Goal: Information Seeking & Learning: Learn about a topic

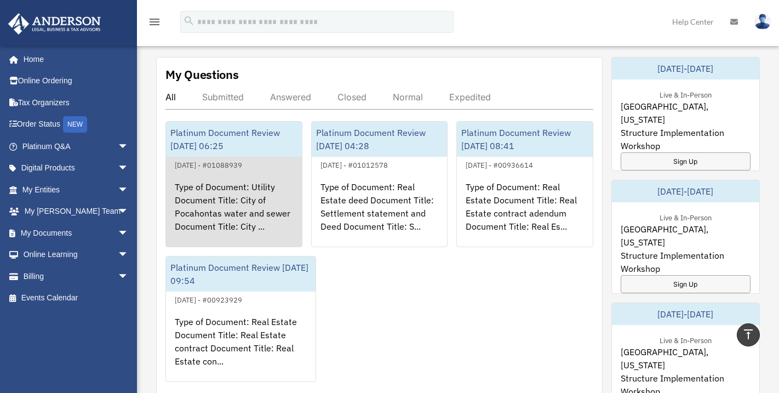
scroll to position [438, 0]
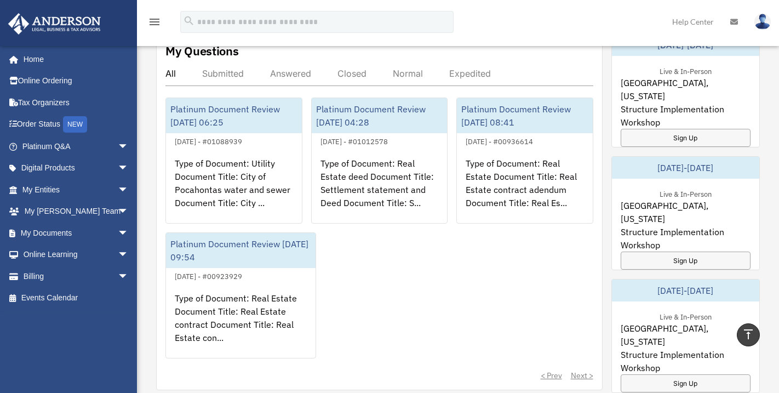
click at [297, 68] on div "Answered" at bounding box center [290, 73] width 41 height 11
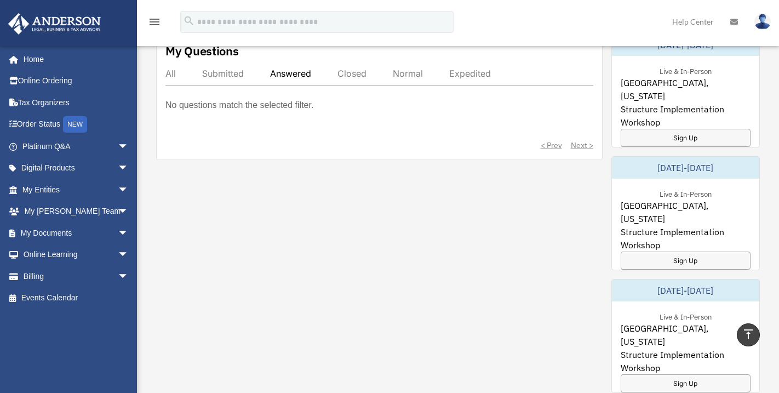
click at [171, 68] on div "All" at bounding box center [170, 73] width 10 height 11
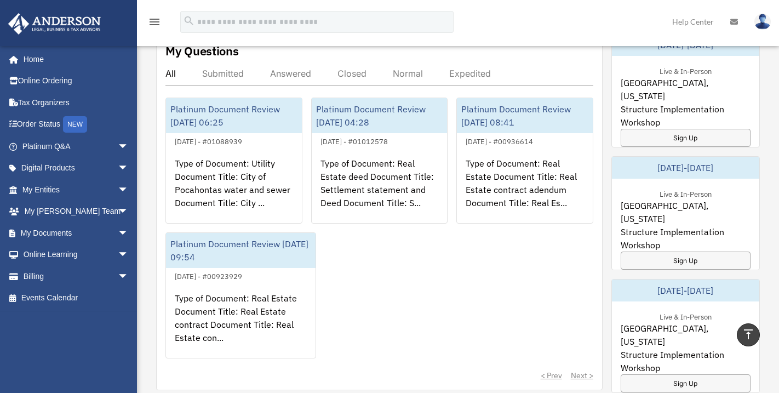
click at [226, 68] on div "Submitted" at bounding box center [223, 73] width 42 height 11
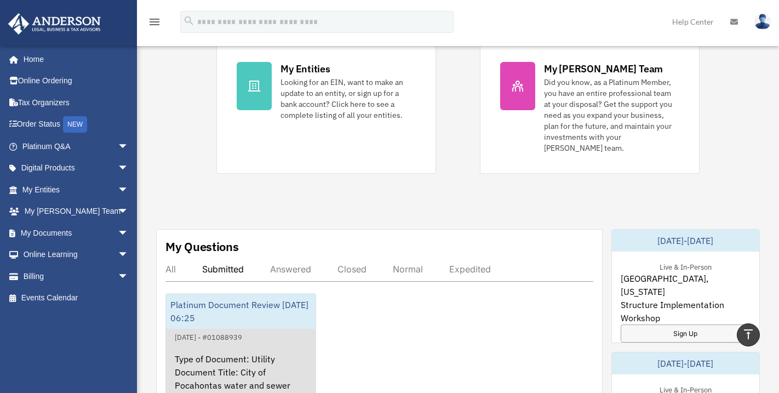
scroll to position [274, 0]
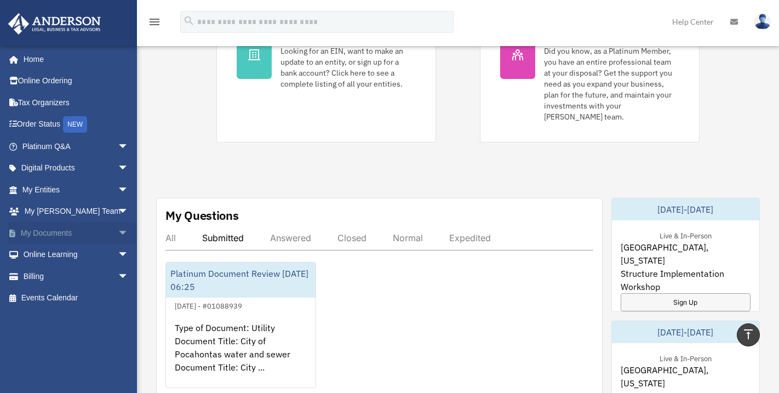
click at [84, 236] on link "My Documents arrow_drop_down" at bounding box center [77, 233] width 138 height 22
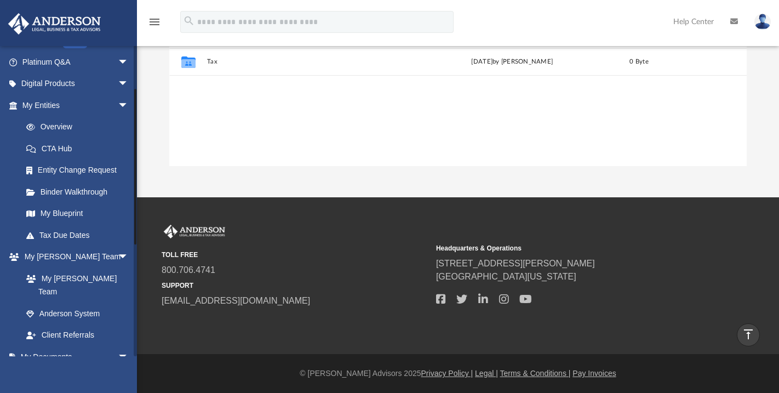
scroll to position [82, 0]
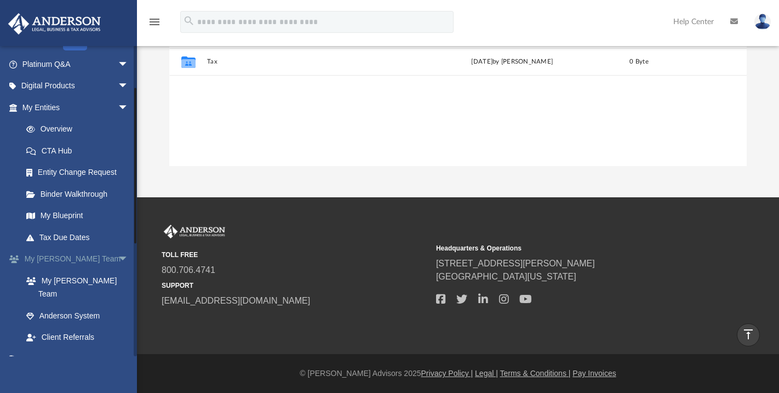
click at [118, 256] on span "arrow_drop_down" at bounding box center [129, 259] width 22 height 22
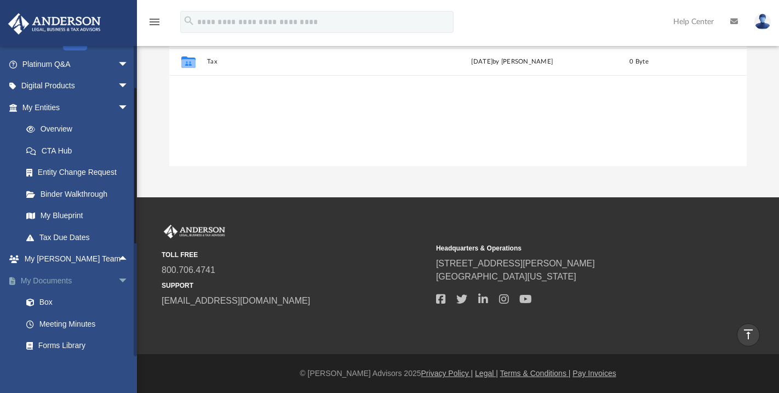
click at [118, 279] on span "arrow_drop_down" at bounding box center [129, 281] width 22 height 22
click at [118, 304] on span "arrow_drop_down" at bounding box center [129, 303] width 22 height 22
click at [118, 326] on span "arrow_drop_down" at bounding box center [129, 324] width 22 height 22
click at [118, 327] on span "arrow_drop_up" at bounding box center [129, 324] width 22 height 22
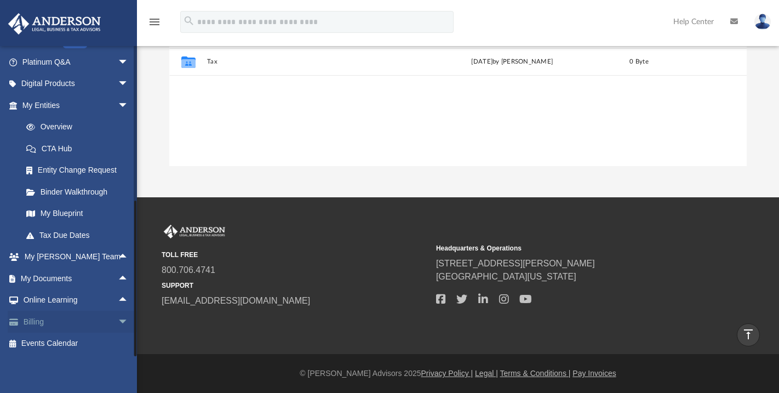
scroll to position [85, 0]
click at [118, 321] on span "arrow_drop_down" at bounding box center [129, 321] width 22 height 22
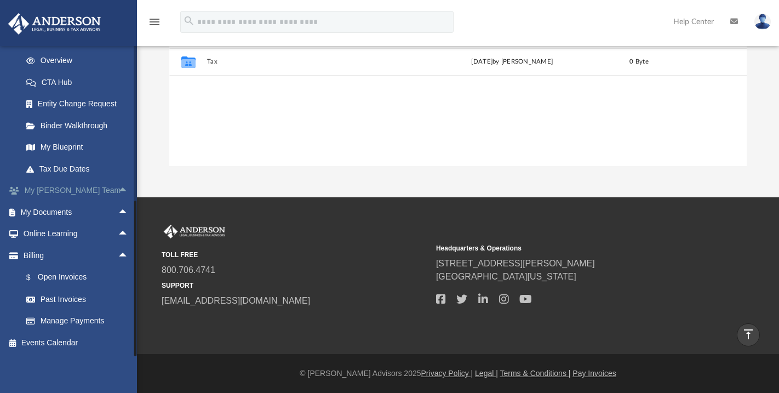
click at [118, 188] on span "arrow_drop_up" at bounding box center [129, 191] width 22 height 22
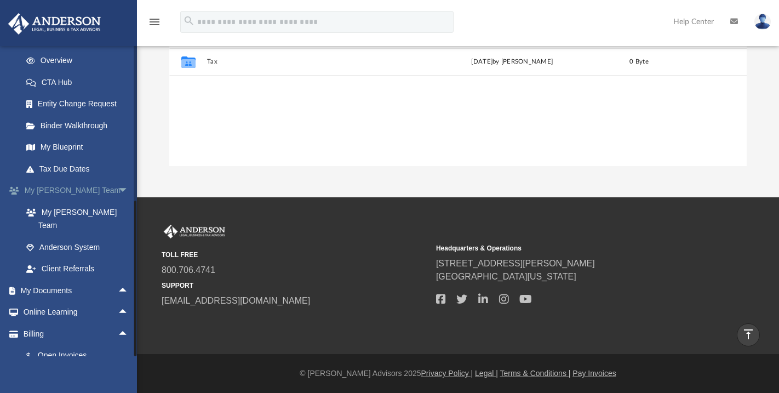
click at [118, 188] on span "arrow_drop_down" at bounding box center [129, 191] width 22 height 22
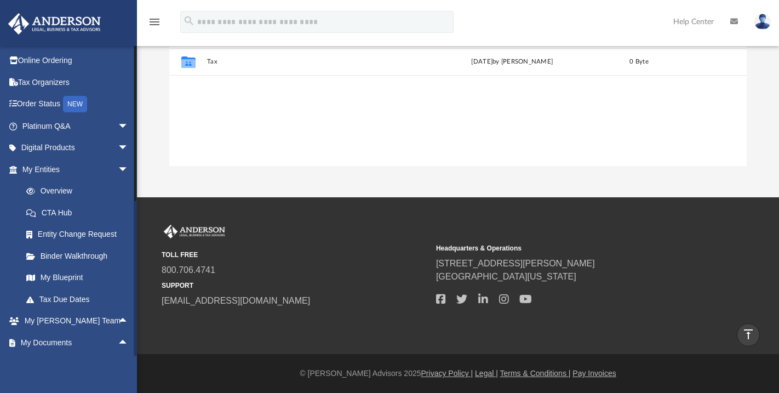
scroll to position [0, 0]
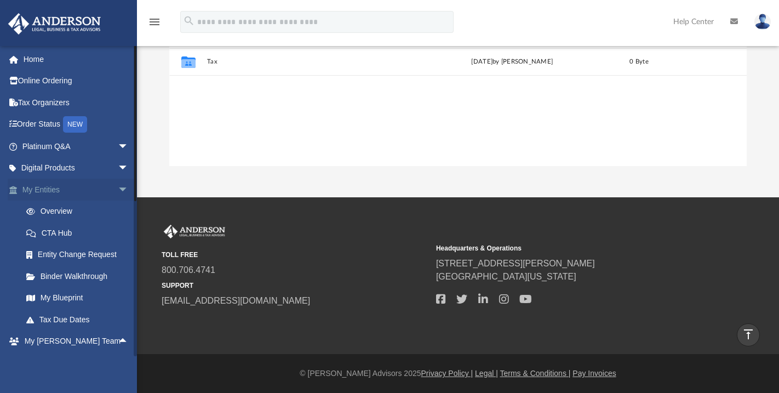
click at [68, 194] on link "My Entities arrow_drop_down" at bounding box center [77, 190] width 138 height 22
click at [118, 189] on span "arrow_drop_down" at bounding box center [129, 190] width 22 height 22
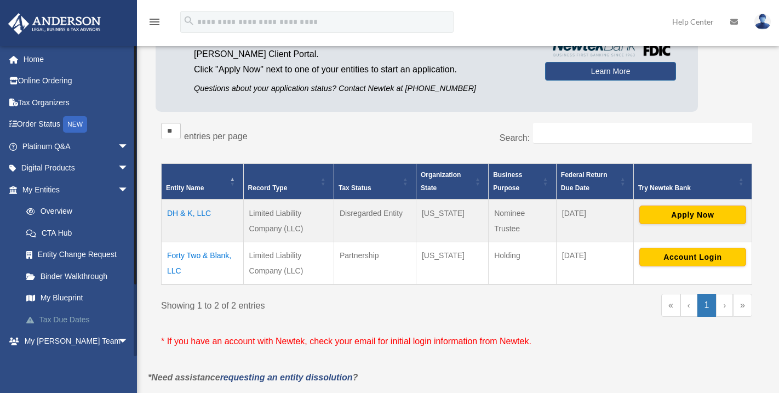
scroll to position [55, 0]
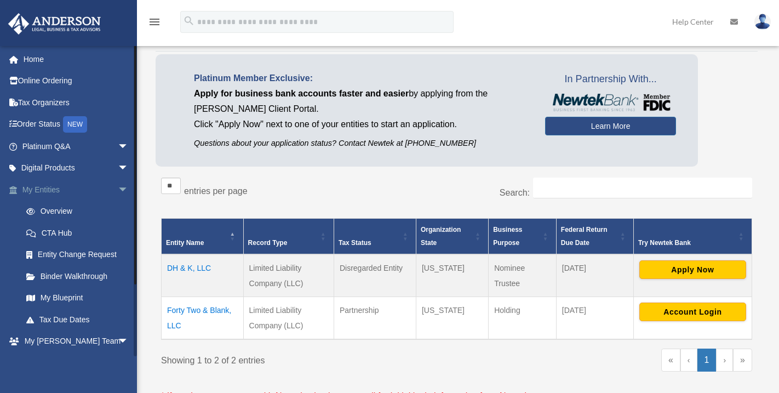
click at [118, 190] on span "arrow_drop_down" at bounding box center [129, 190] width 22 height 22
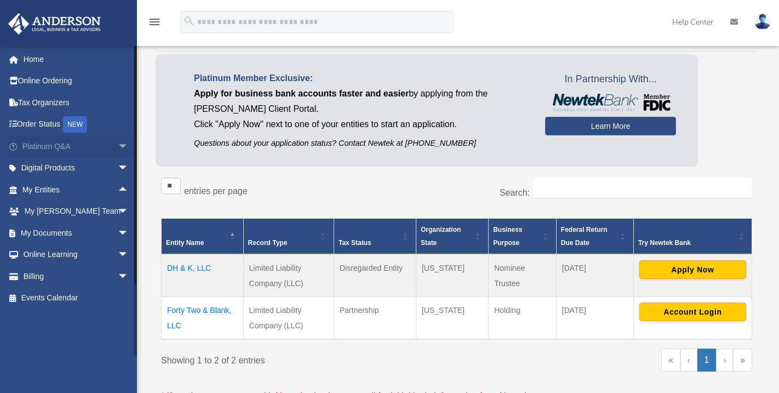
click at [118, 146] on span "arrow_drop_down" at bounding box center [129, 146] width 22 height 22
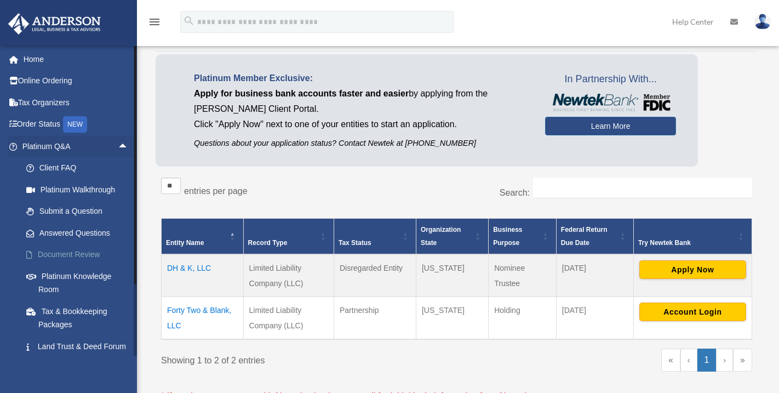
click at [83, 254] on link "Document Review" at bounding box center [80, 255] width 130 height 22
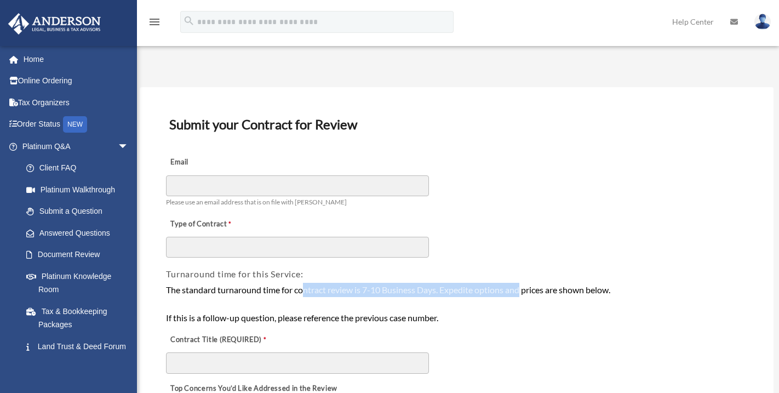
drag, startPoint x: 306, startPoint y: 289, endPoint x: 523, endPoint y: 292, distance: 217.6
click at [523, 292] on div "The standard turnaround time for contract review is 7-10 Business Days. Expedit…" at bounding box center [456, 304] width 581 height 42
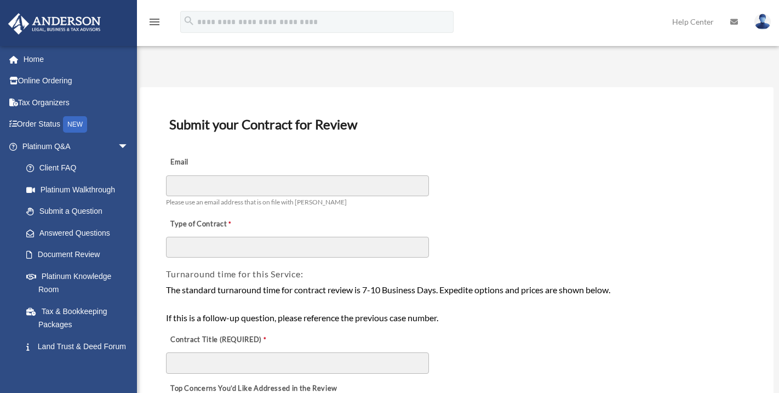
click at [552, 290] on div "The standard turnaround time for contract review is 7-10 Business Days. Expedit…" at bounding box center [456, 304] width 581 height 42
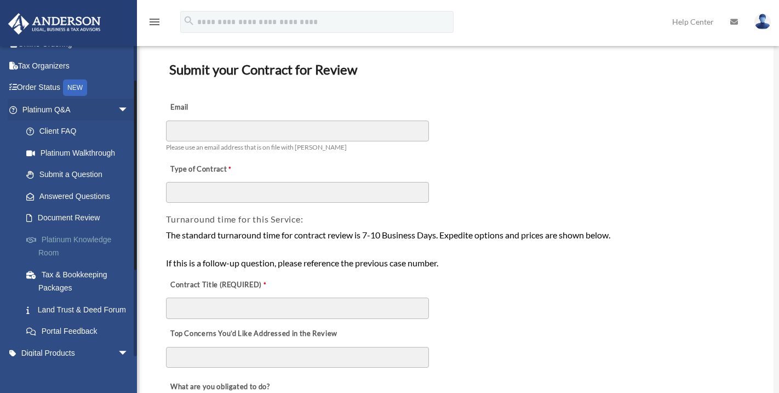
scroll to position [55, 0]
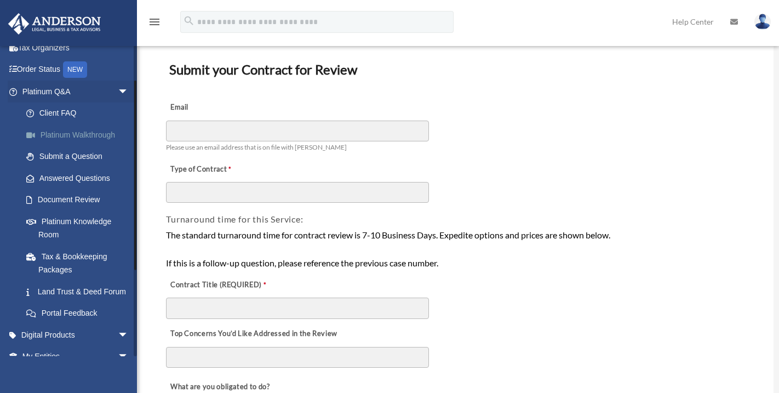
click at [92, 132] on link "Platinum Walkthrough" at bounding box center [80, 135] width 130 height 22
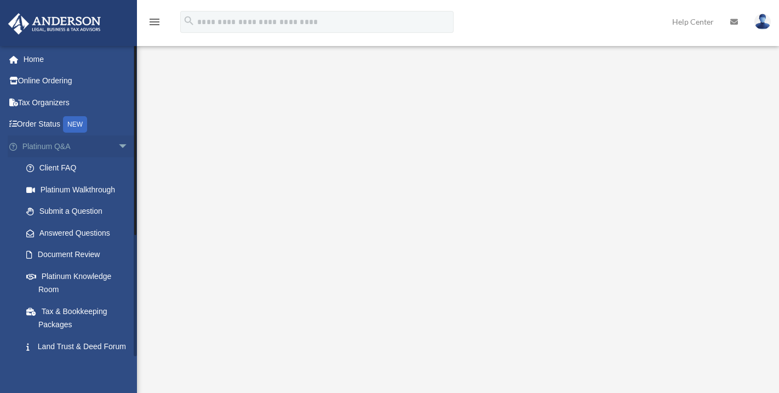
click at [46, 150] on link "Platinum Q&A arrow_drop_down" at bounding box center [77, 146] width 138 height 22
